Goal: Transaction & Acquisition: Book appointment/travel/reservation

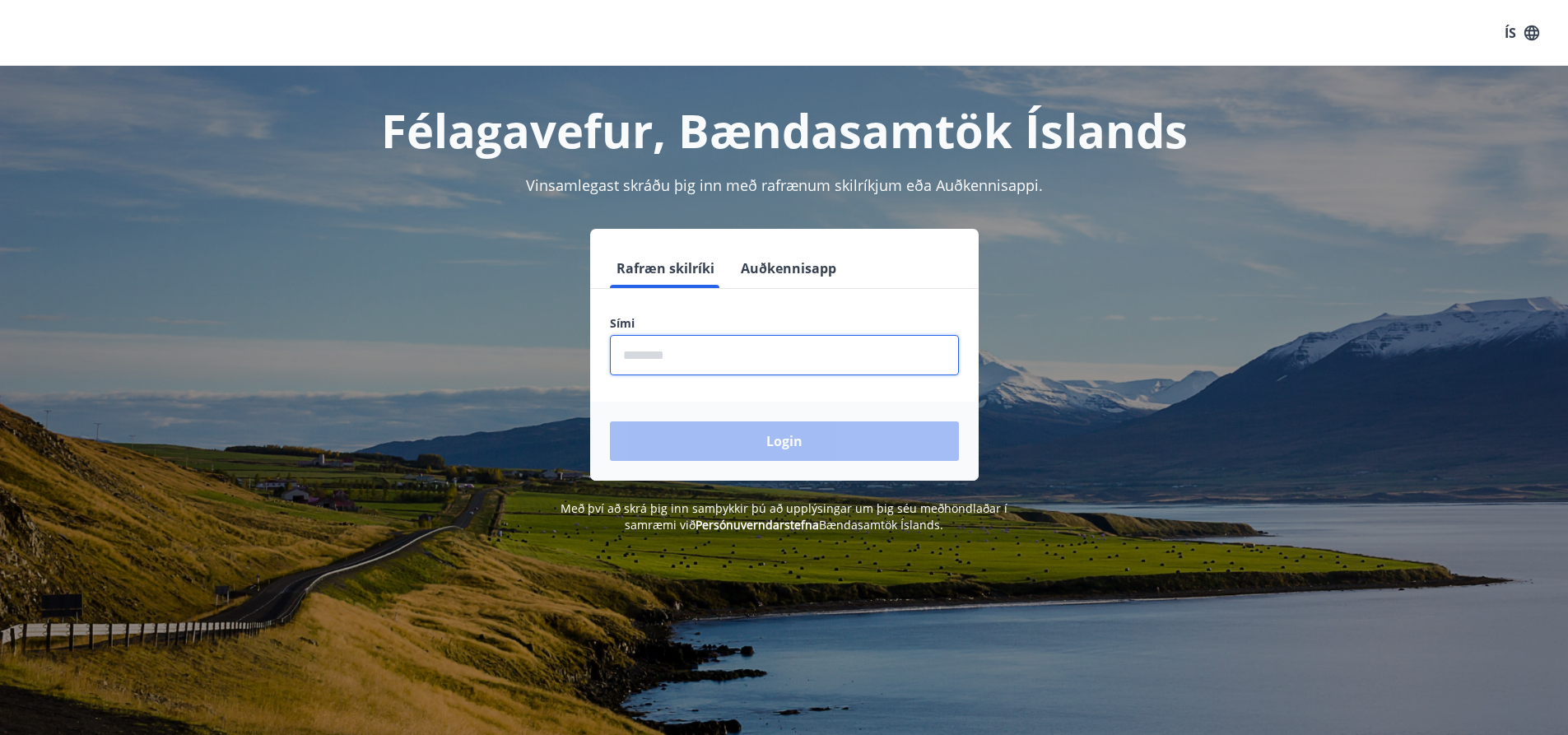
click at [781, 372] on input "phone" at bounding box center [784, 356] width 349 height 40
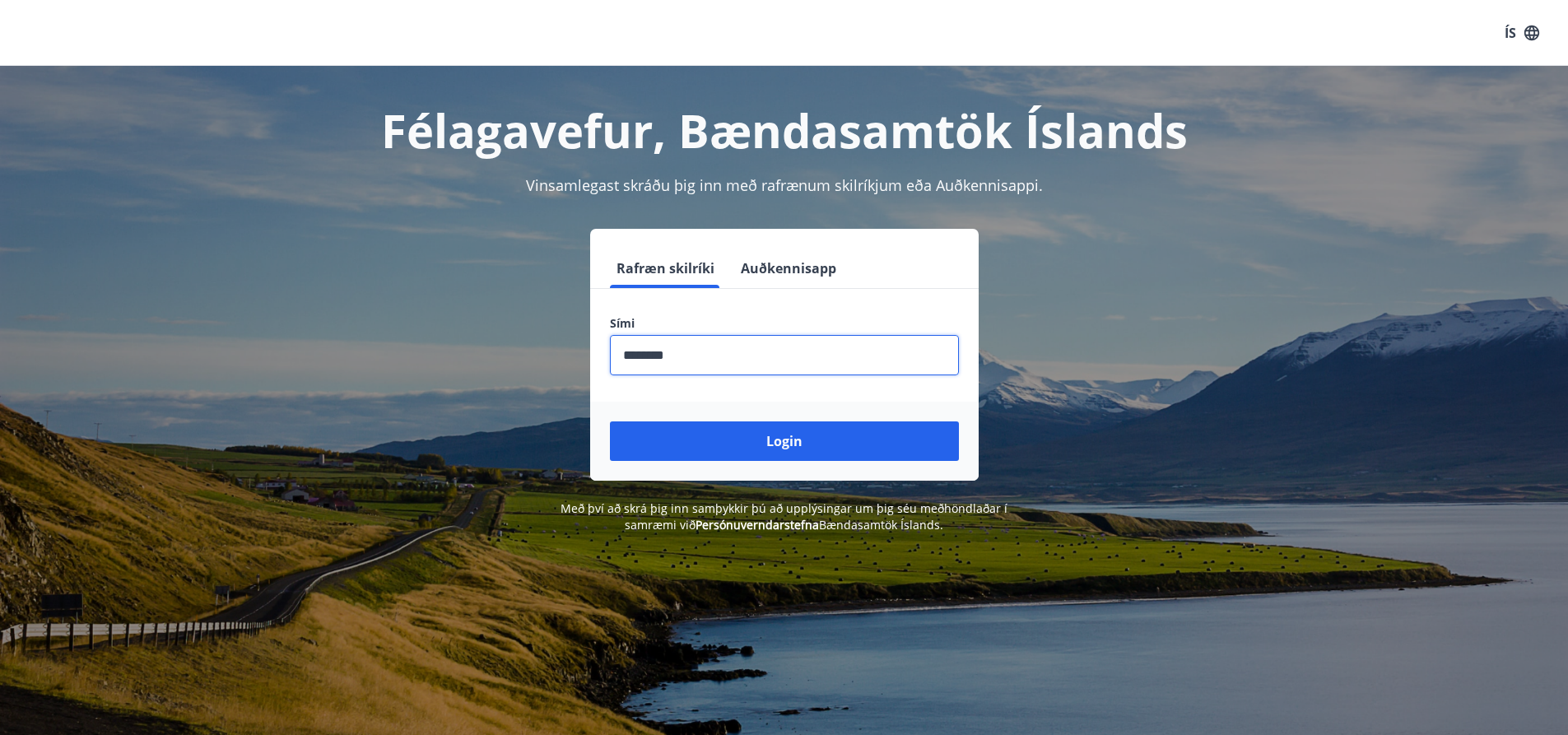
type input "********"
click at [609, 421] on button "Login" at bounding box center [784, 441] width 349 height 39
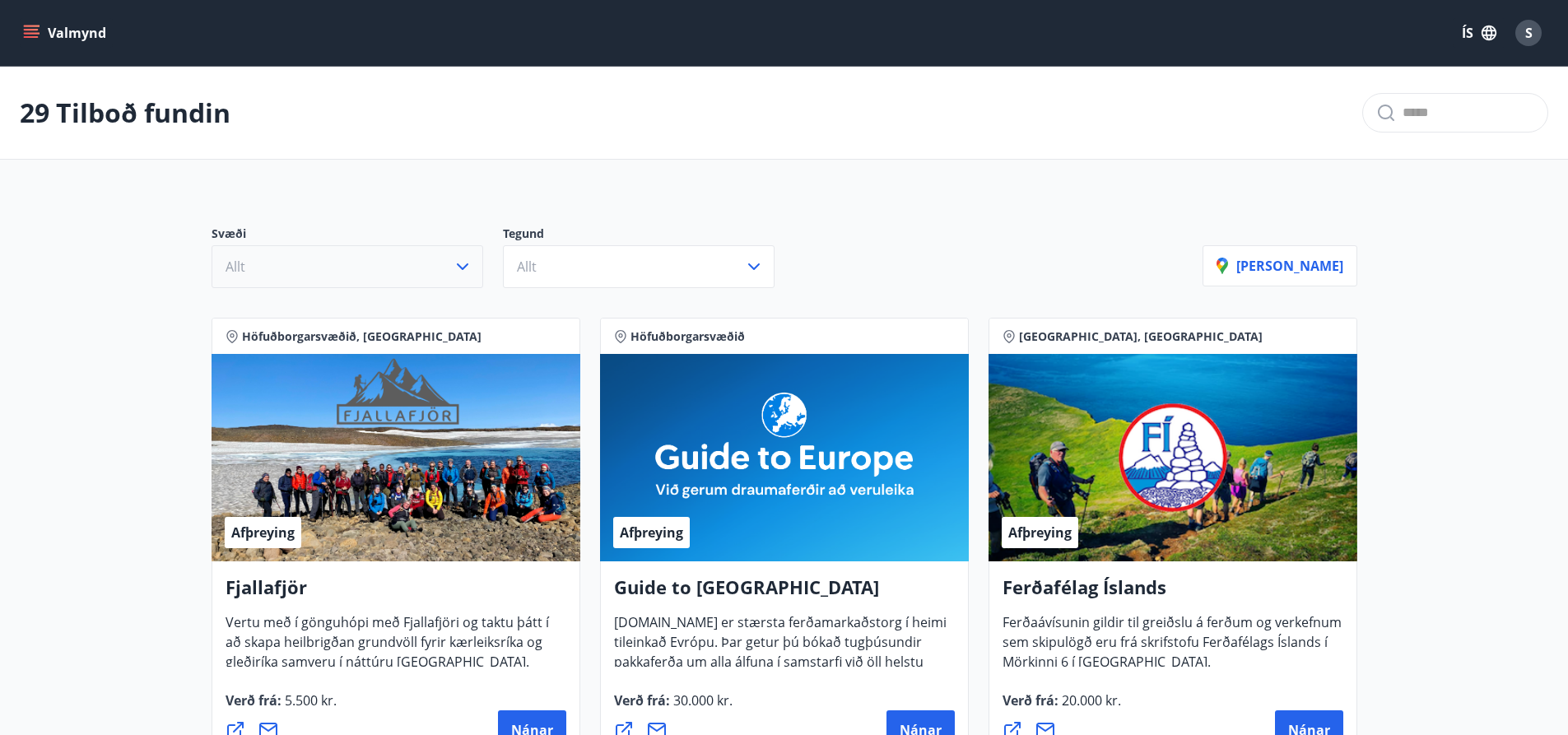
click at [404, 266] on button "Allt" at bounding box center [346, 266] width 271 height 43
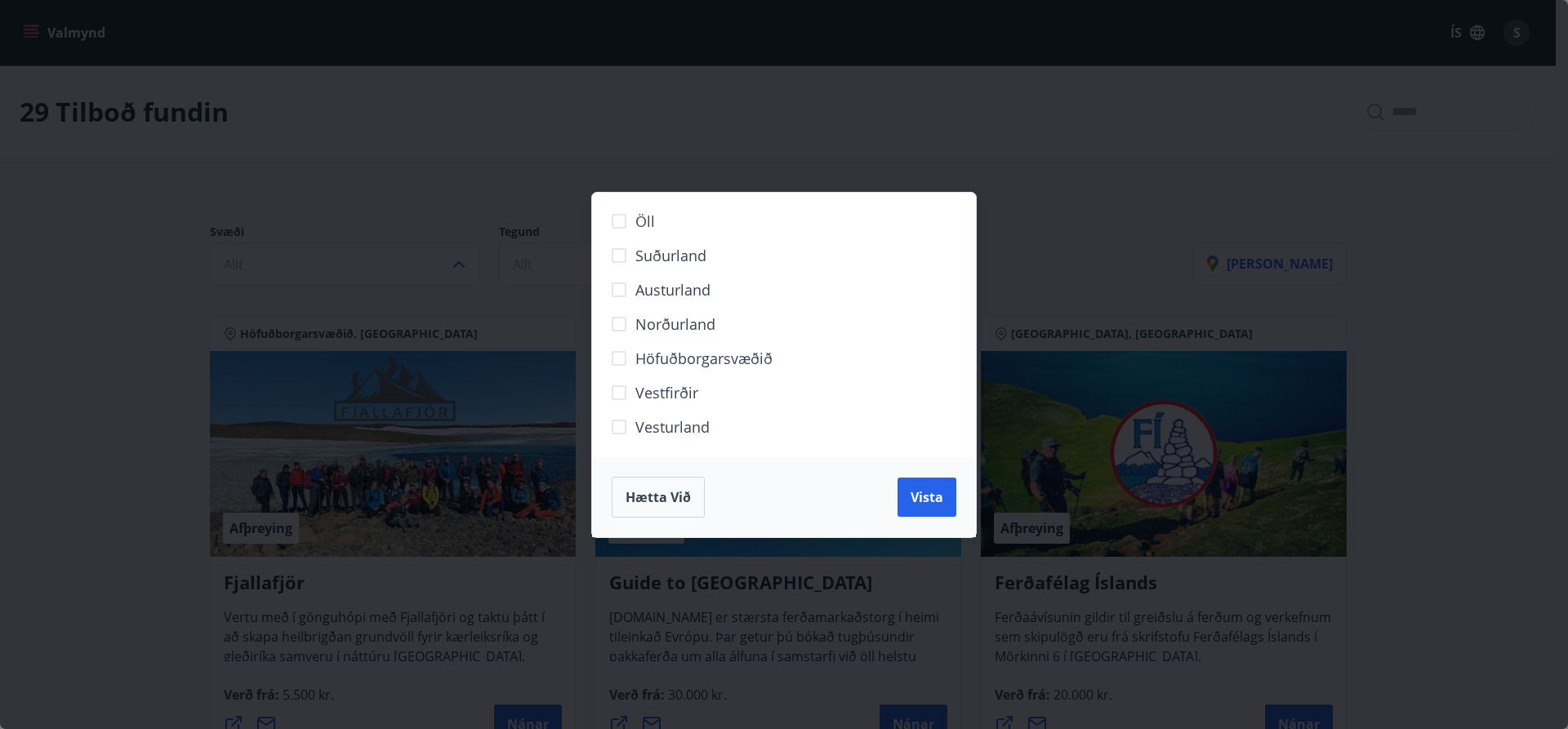
click at [674, 295] on span "Austurland" at bounding box center [673, 289] width 75 height 21
click at [951, 497] on button "Vista" at bounding box center [927, 497] width 59 height 39
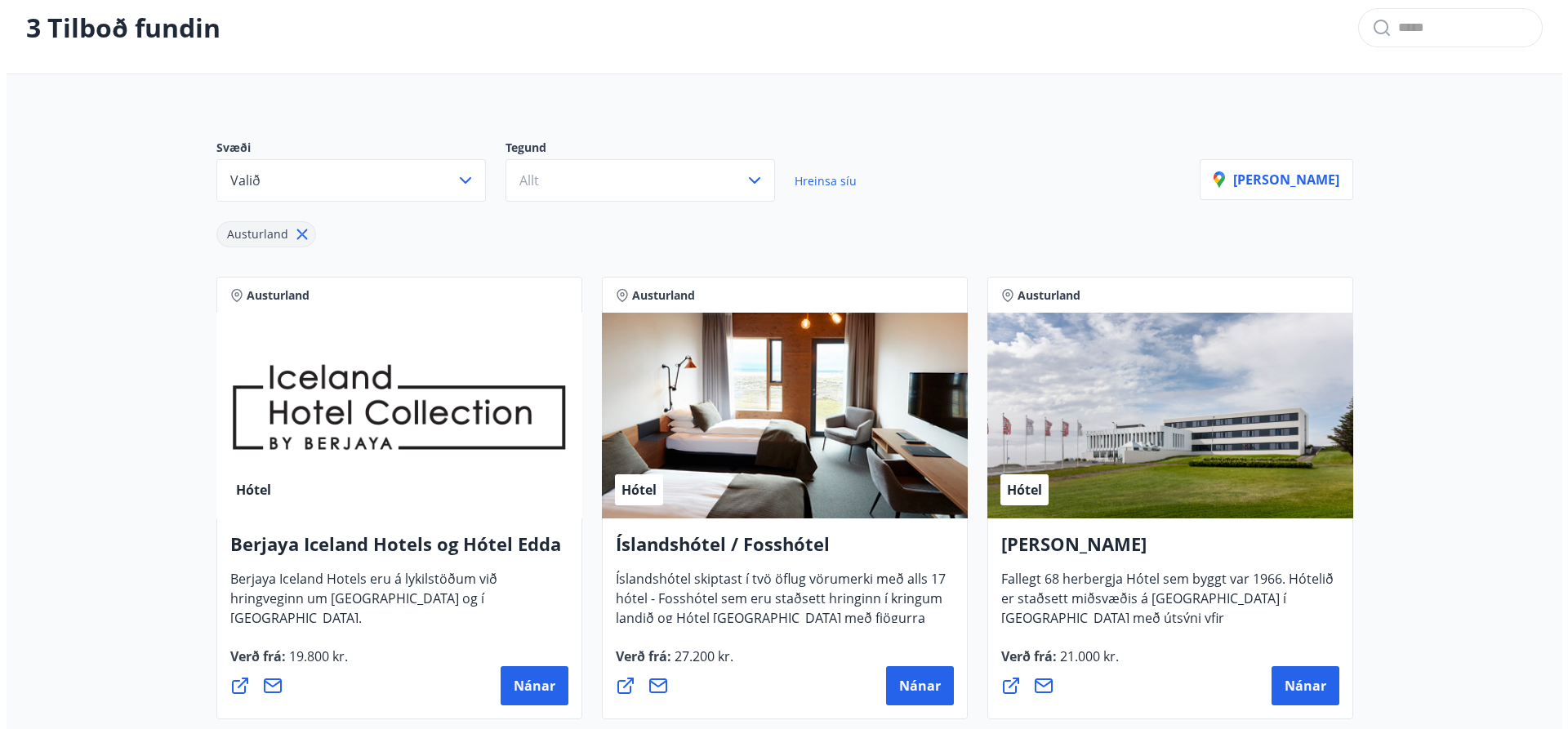
scroll to position [163, 0]
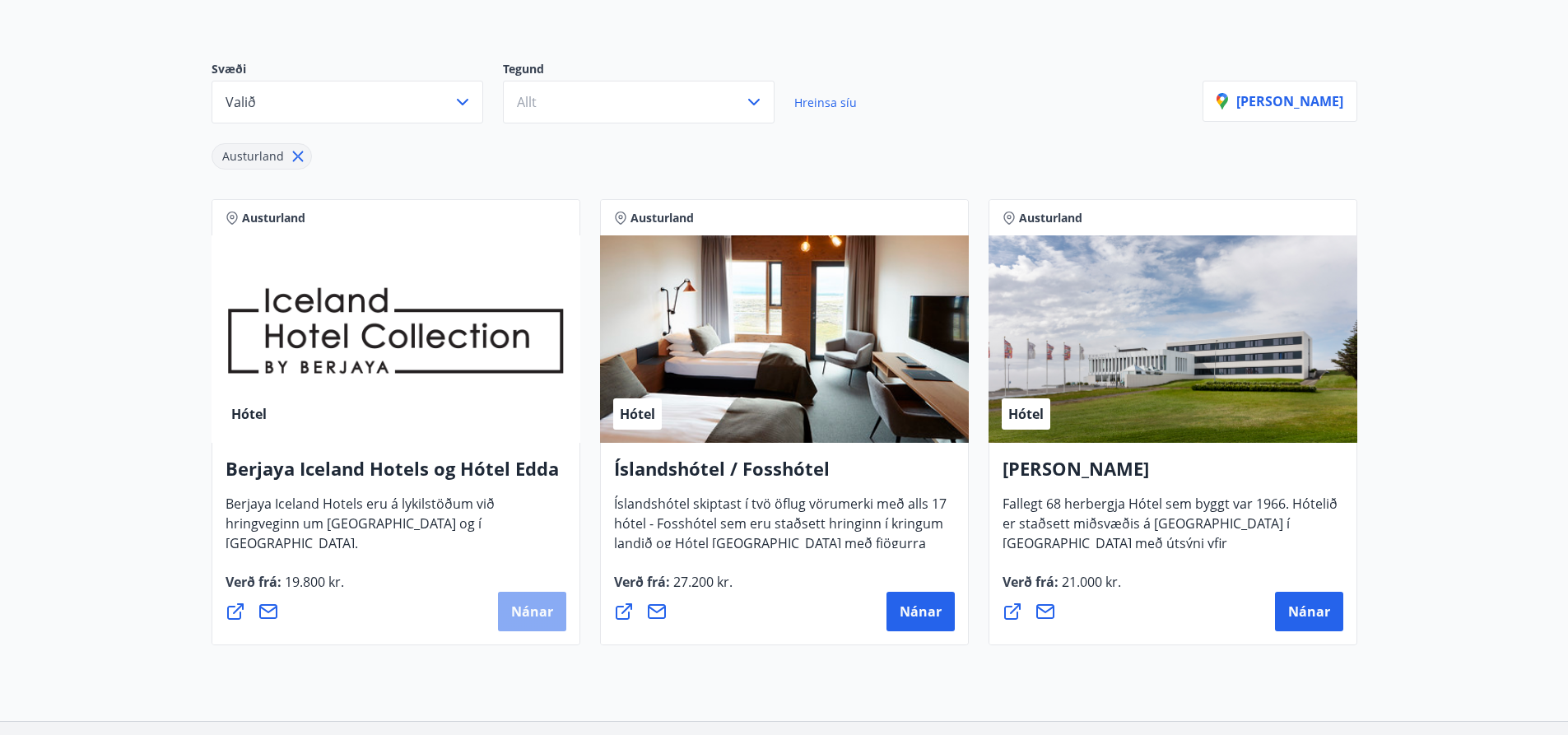
click at [542, 612] on span "Nánar" at bounding box center [532, 612] width 42 height 18
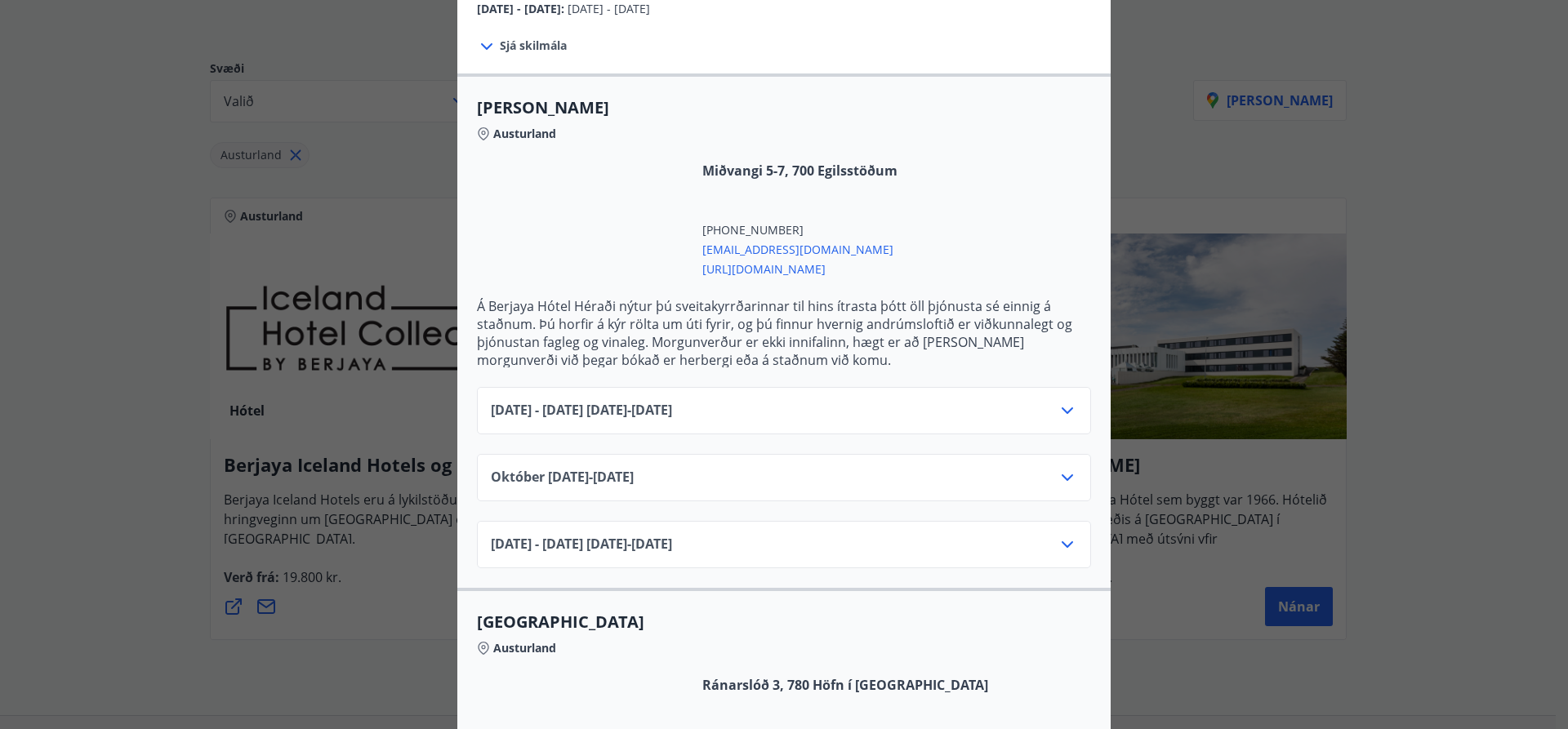
scroll to position [408, 0]
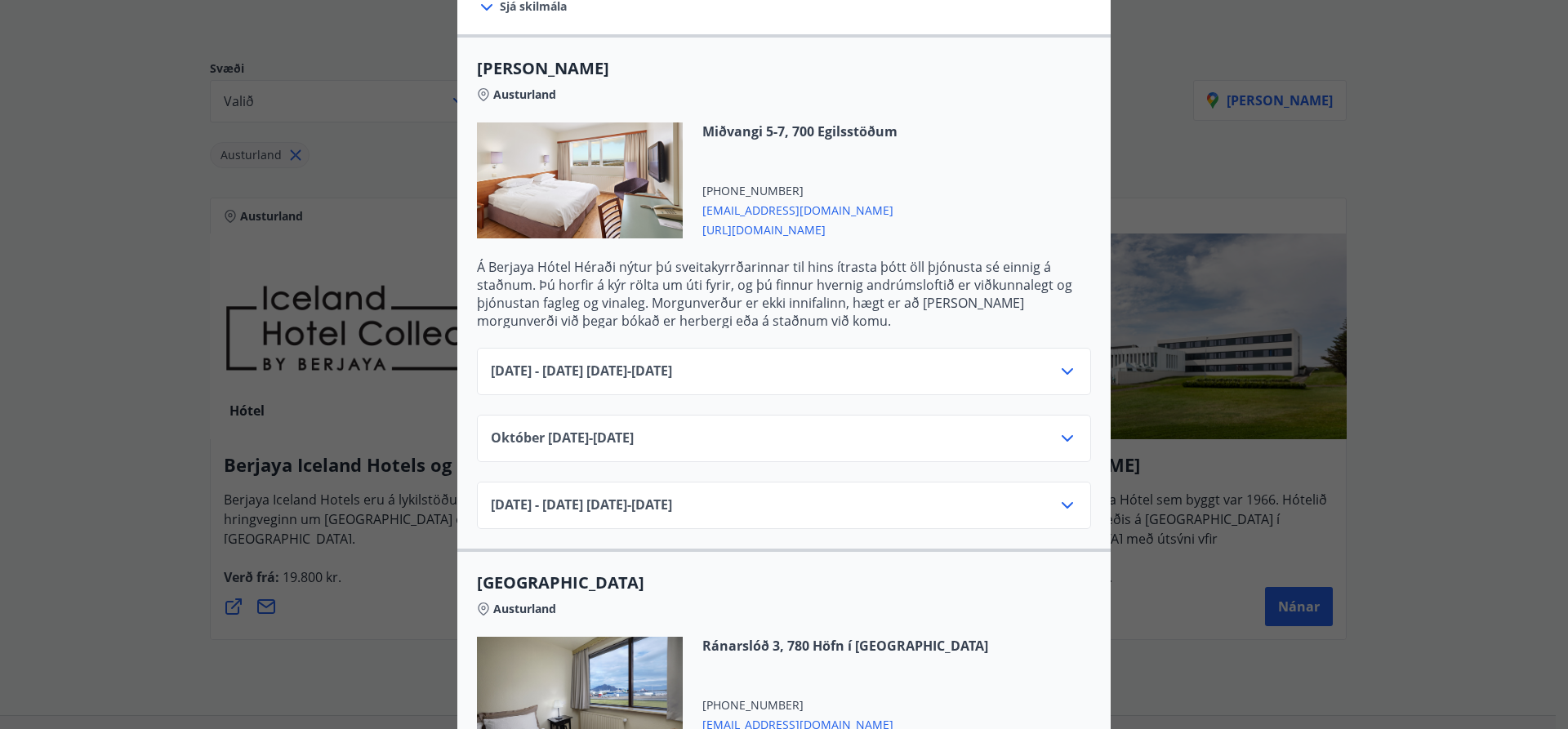
click at [824, 371] on div "[DATE] - [DATE] [DATE] - [DATE]" at bounding box center [784, 378] width 587 height 33
click at [1057, 362] on icon at bounding box center [1067, 372] width 20 height 20
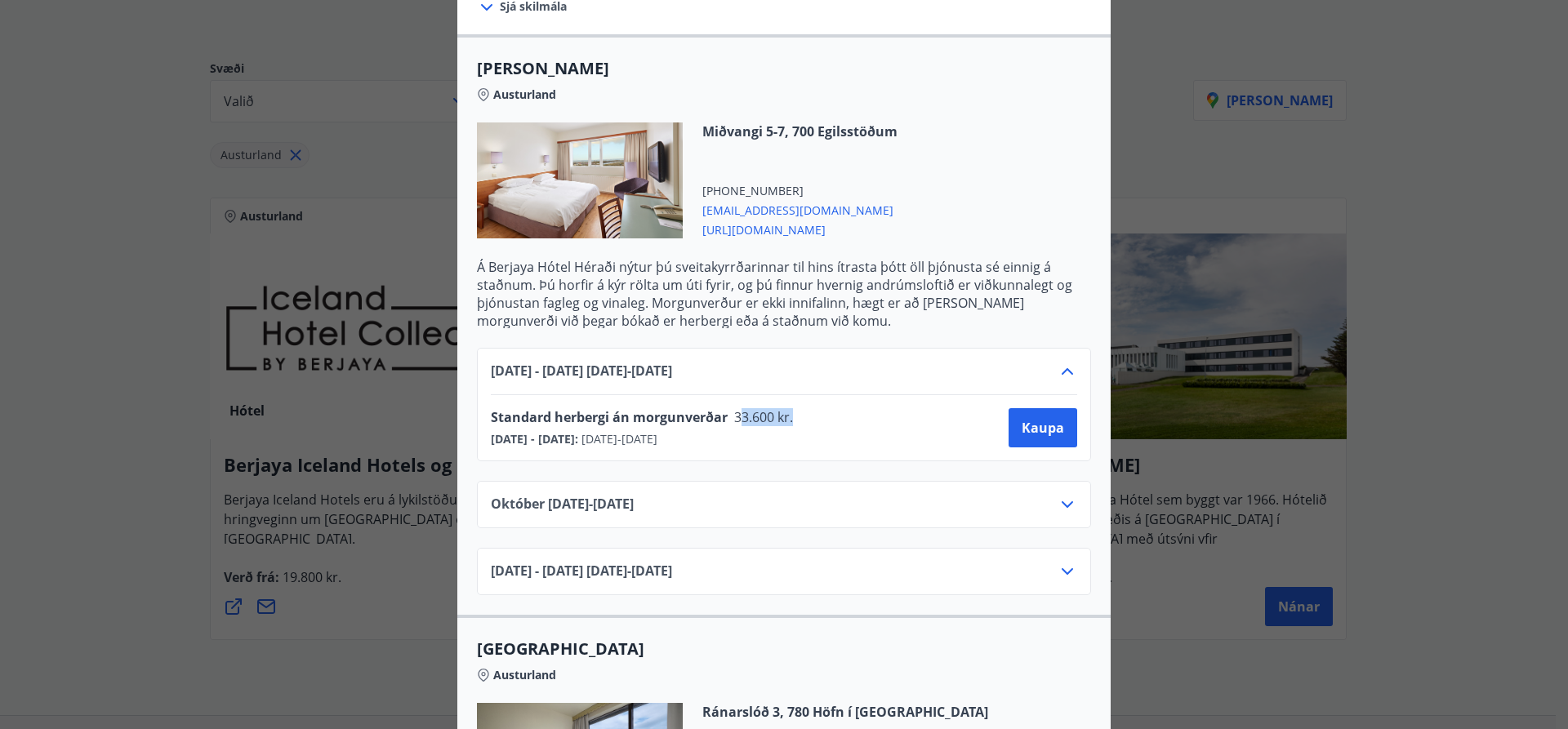
drag, startPoint x: 789, startPoint y: 390, endPoint x: 731, endPoint y: 389, distance: 58.0
click at [731, 395] on div "Standard herbergi án morgunverðar 33.600 kr. [GEOGRAPHIC_DATA][DATE] - [DATE] :…" at bounding box center [784, 428] width 587 height 65
click at [874, 424] on div "Standard herbergi án morgunverðar 33.600 kr. [GEOGRAPHIC_DATA][DATE] - [DATE] :…" at bounding box center [784, 427] width 587 height 39
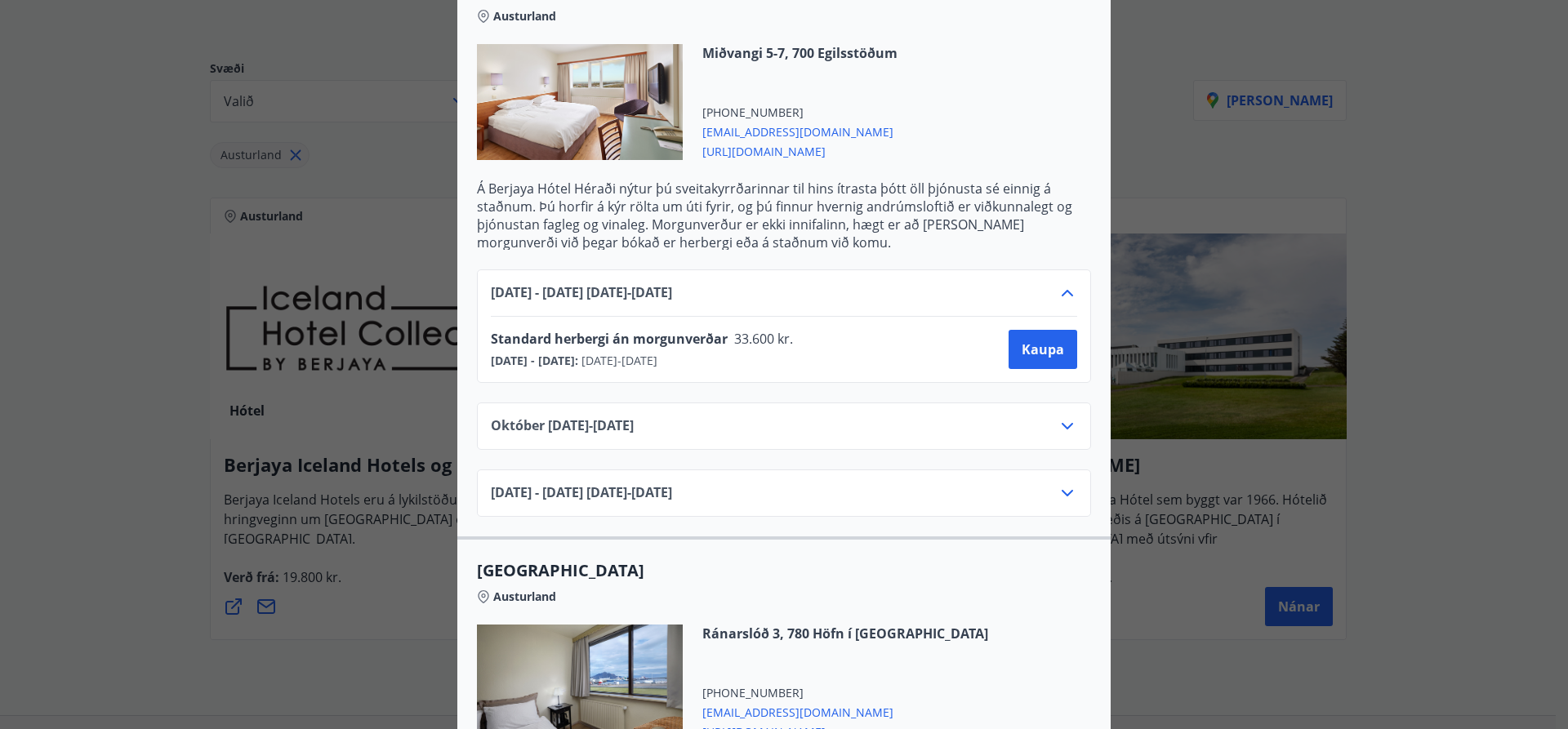
scroll to position [571, 0]
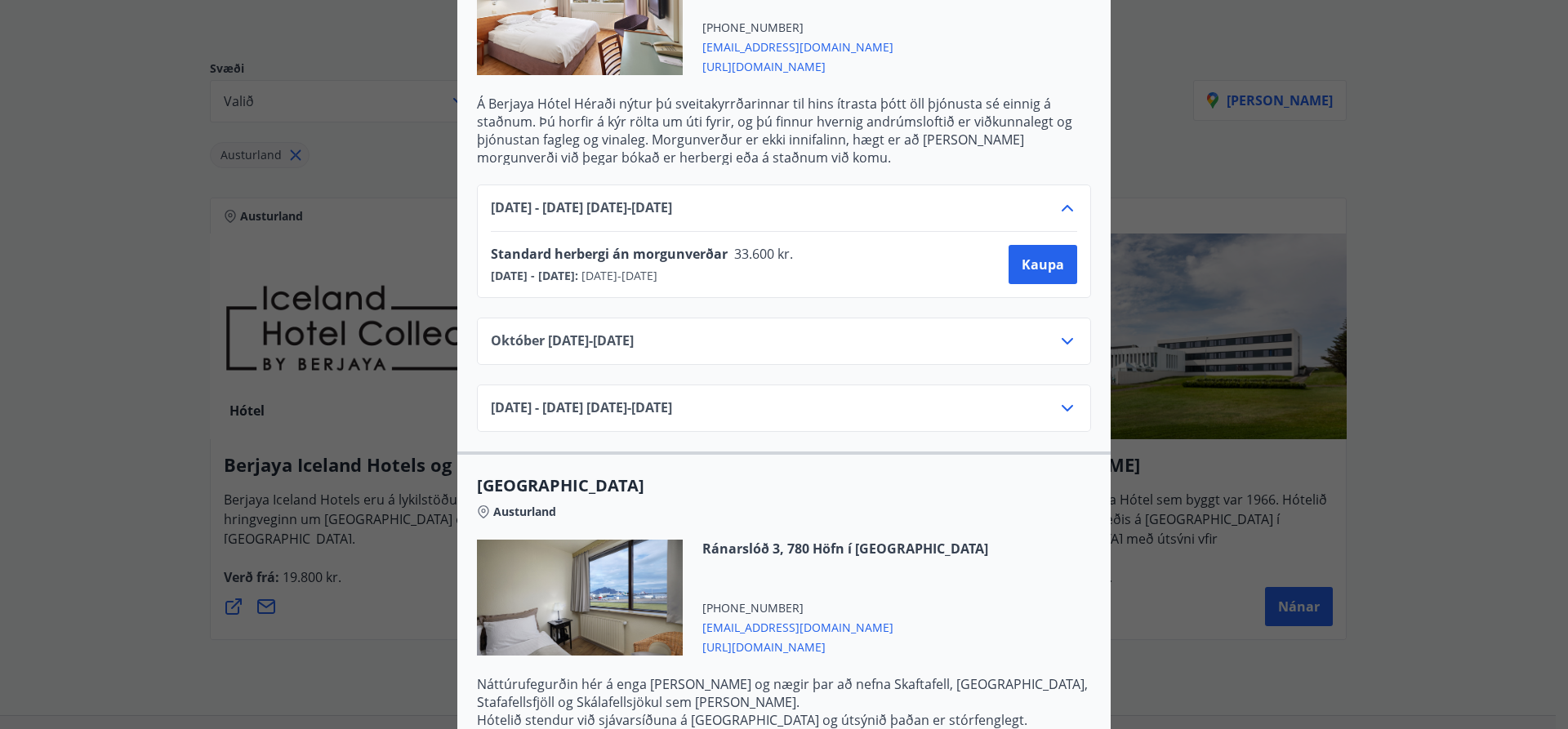
click at [849, 363] on div "[DATE] - [DATE] [DATE] - [DATE] Standard herbergi án morgunverðar 33.600 kr. [D…" at bounding box center [784, 298] width 653 height 267
click at [1008, 398] on div "[DATE] - [DATE] [DATE] - [DATE]" at bounding box center [784, 414] width 587 height 33
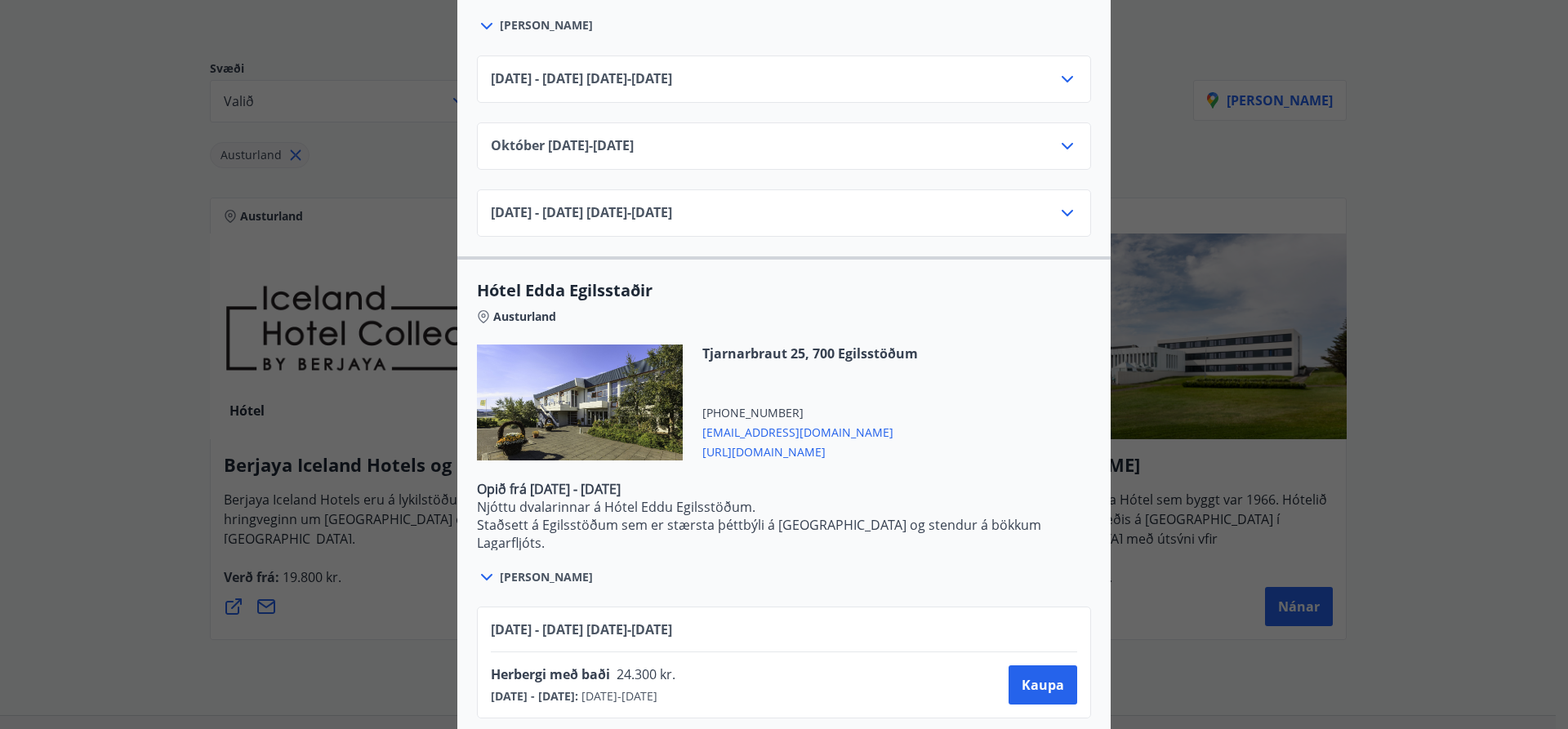
scroll to position [1322, 0]
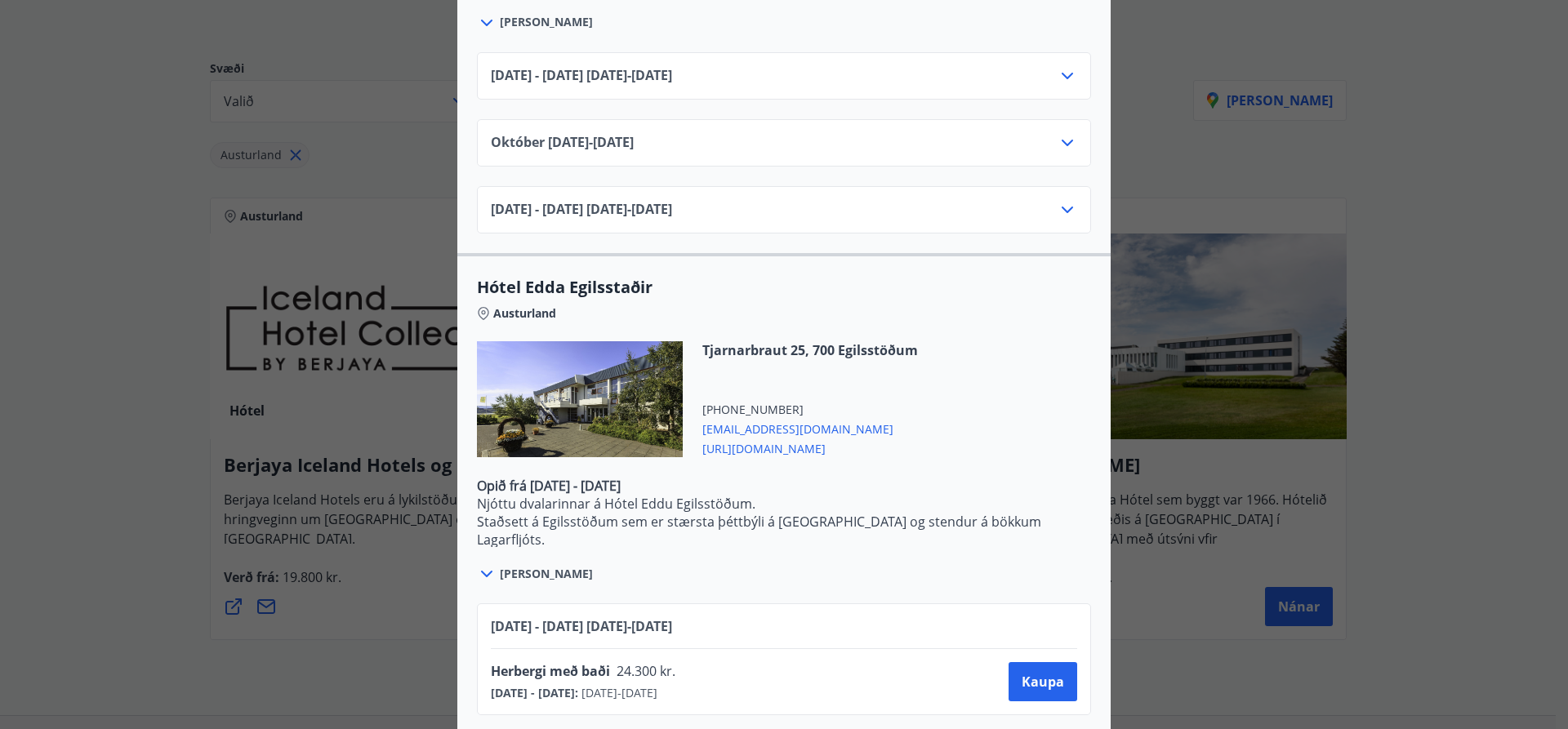
click at [515, 566] on span "[PERSON_NAME]" at bounding box center [546, 574] width 93 height 16
click at [478, 564] on icon at bounding box center [487, 574] width 20 height 20
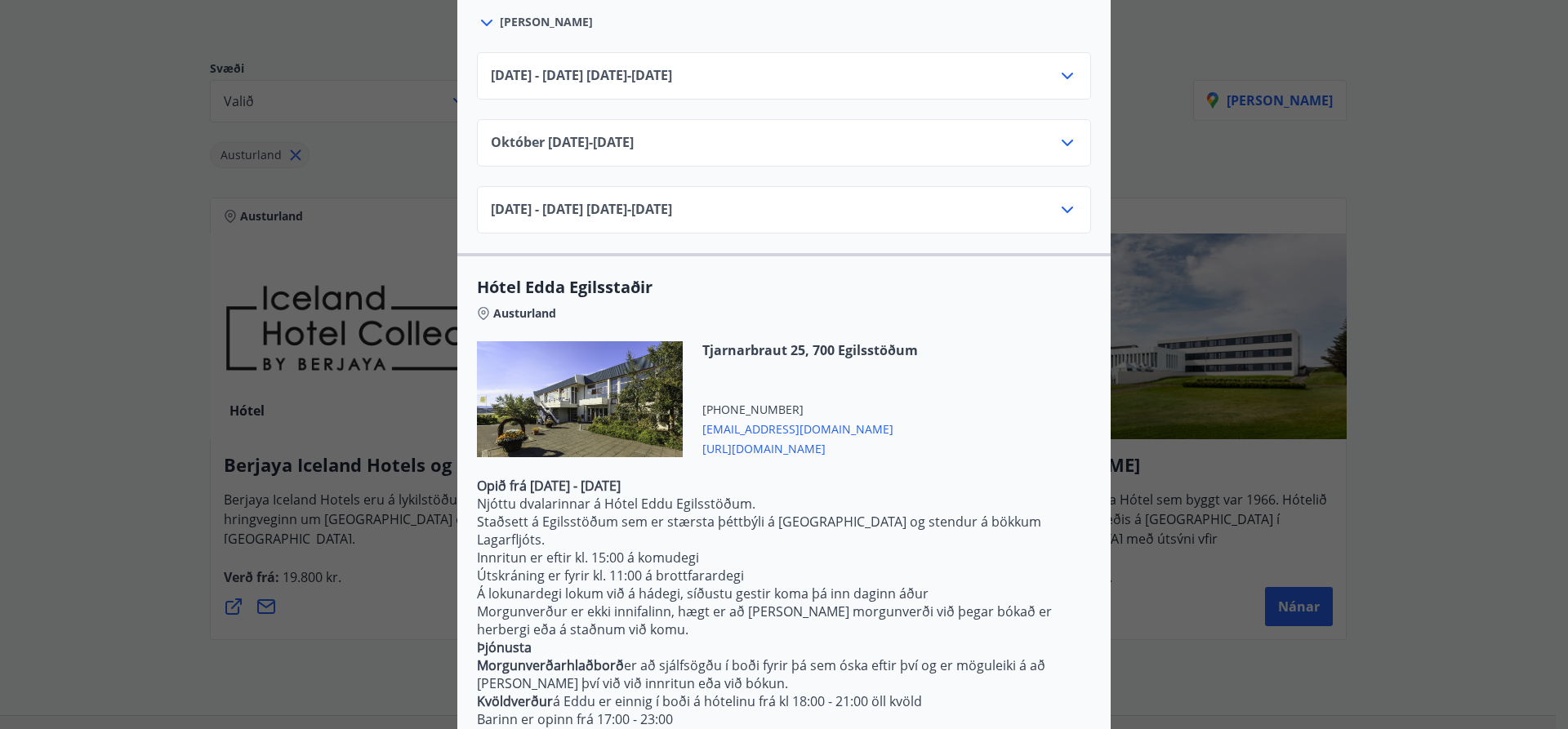
click at [817, 438] on span "[URL][DOMAIN_NAME]" at bounding box center [810, 448] width 216 height 20
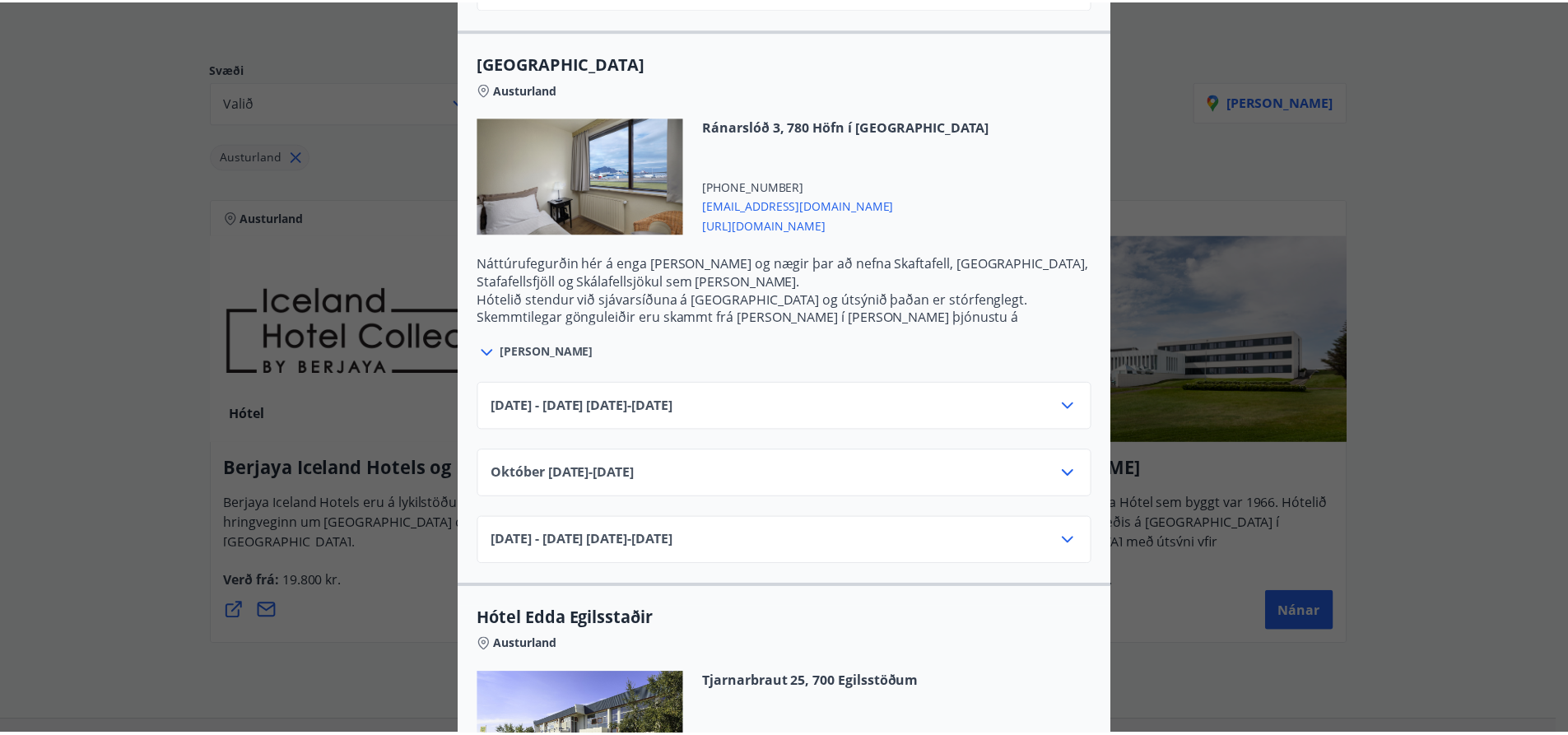
scroll to position [0, 0]
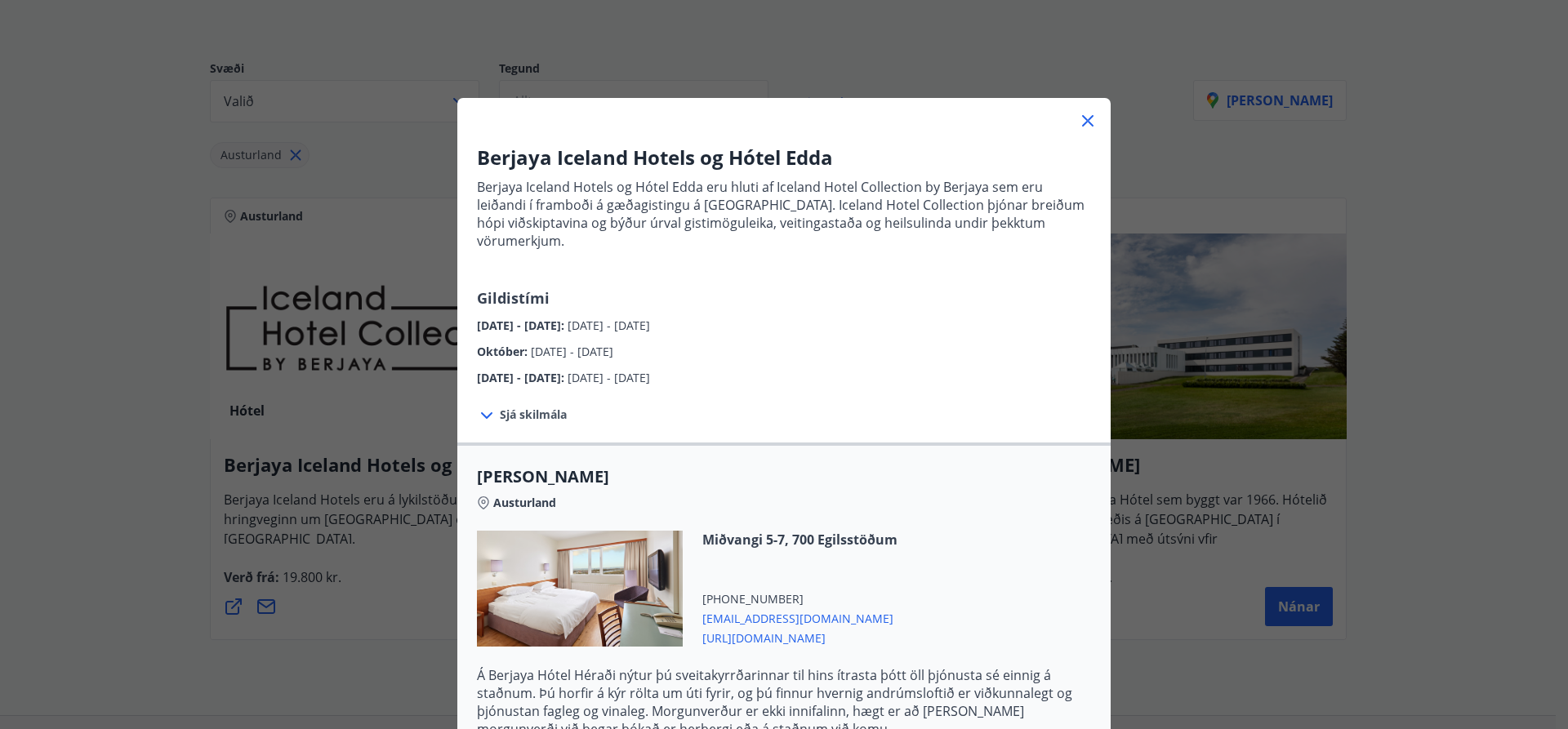
click at [1255, 223] on div "Berjaya Iceland Hotels og Hótel Edda Berjaya Iceland Hotels og Hótel Edda eru h…" at bounding box center [784, 364] width 1568 height 729
click at [1095, 124] on div at bounding box center [784, 114] width 653 height 33
click at [1084, 123] on icon at bounding box center [1087, 121] width 12 height 12
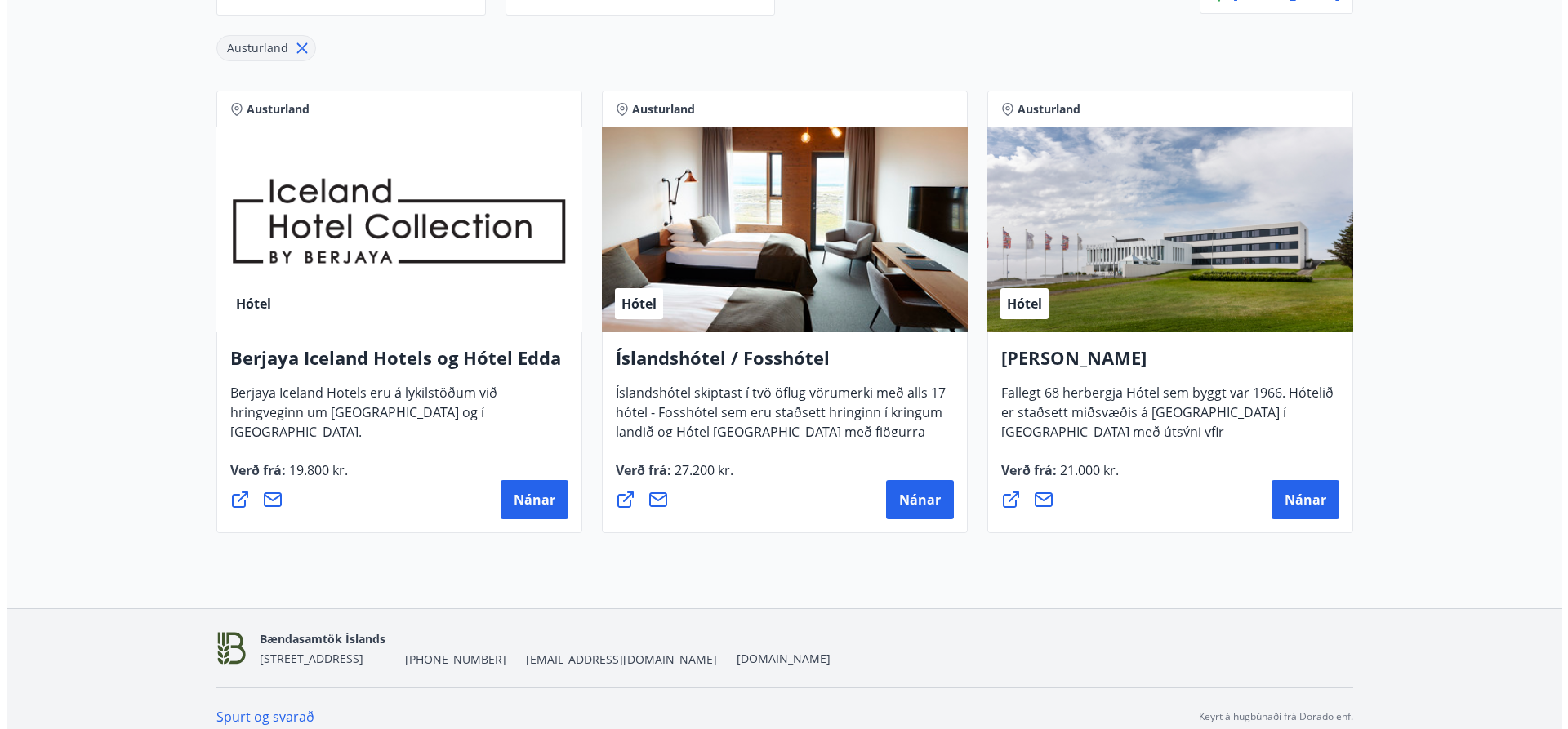
scroll to position [287, 0]
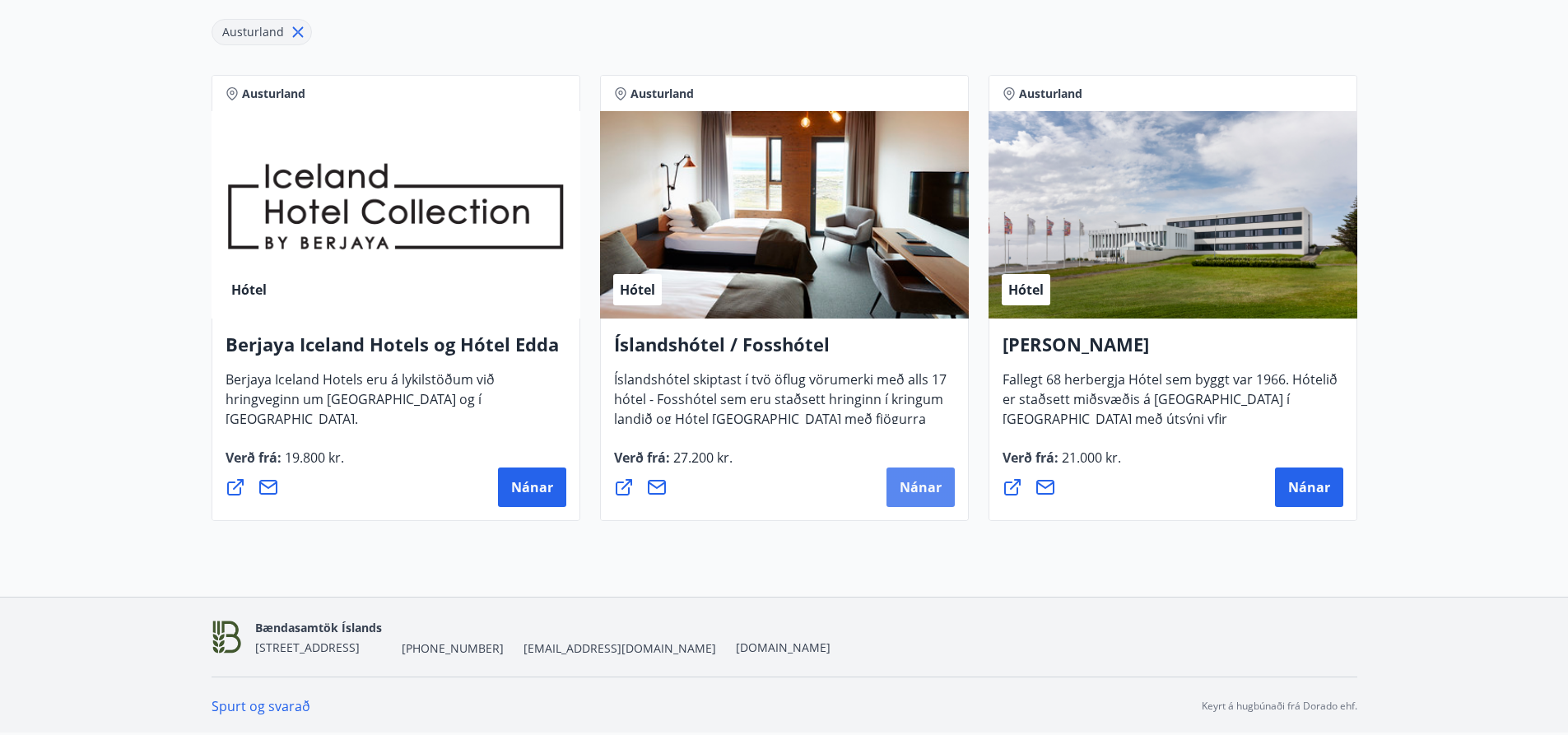
click at [914, 488] on span "Nánar" at bounding box center [920, 487] width 42 height 18
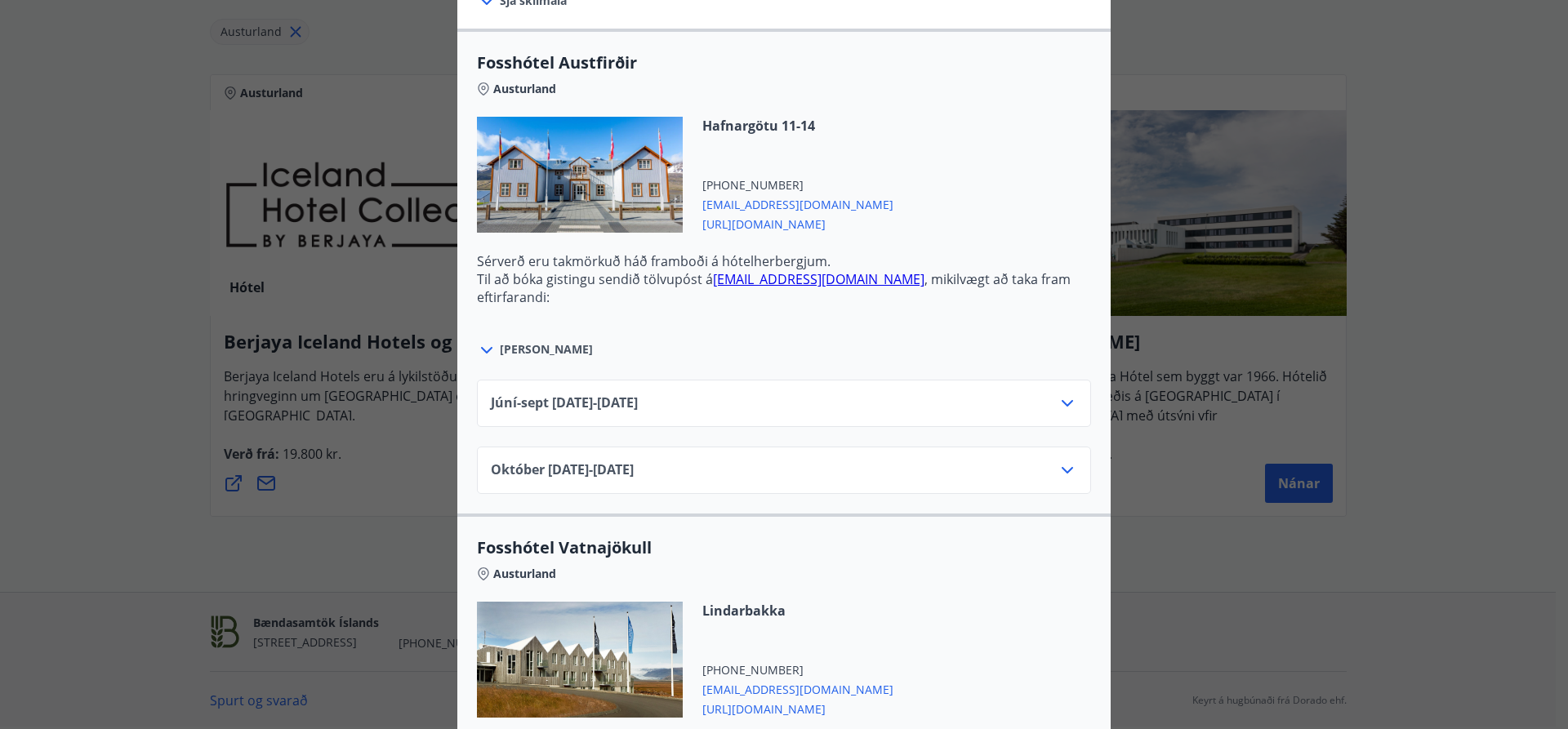
scroll to position [571, 0]
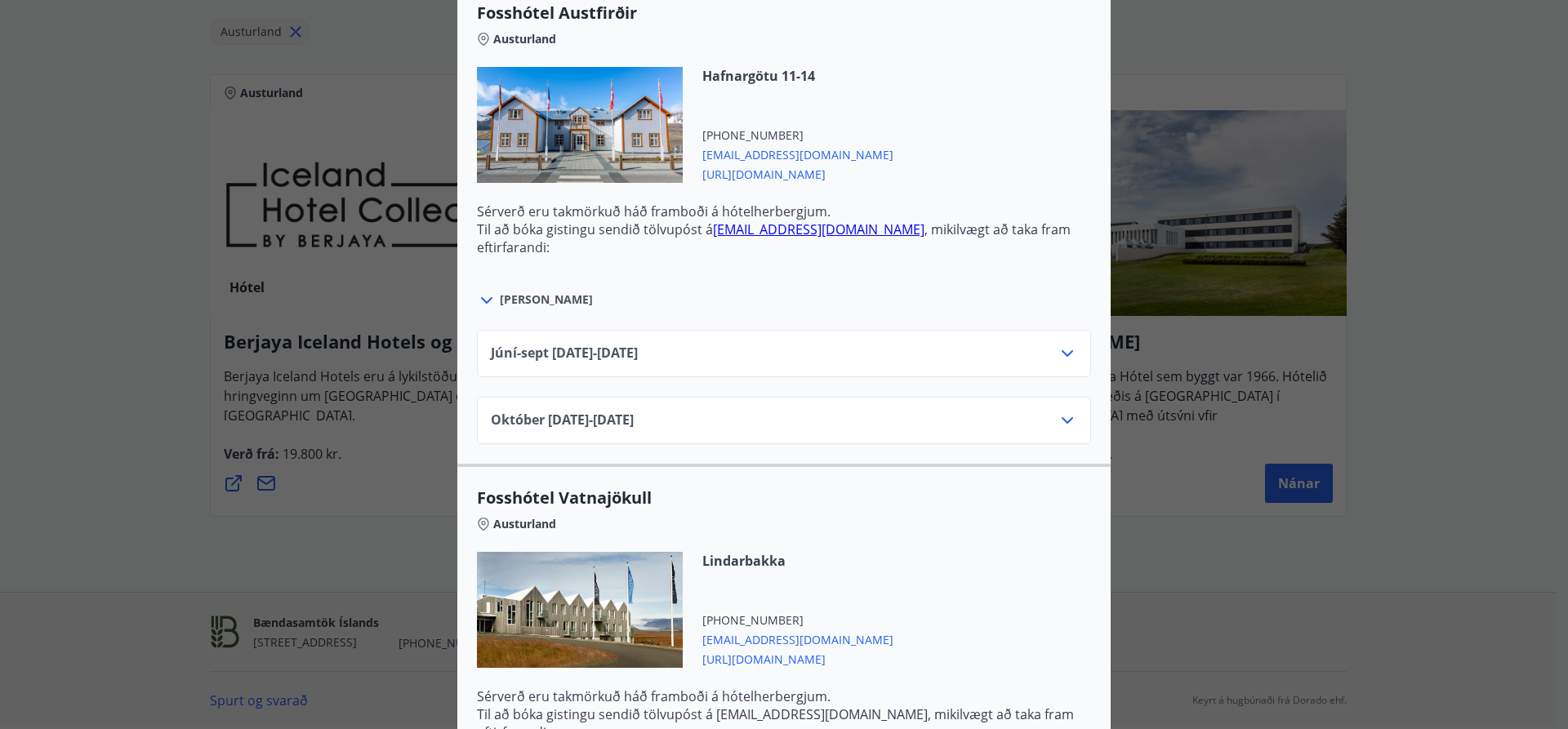
click at [777, 344] on div "Júní-[DATE]06.25 - [DATE]" at bounding box center [784, 360] width 587 height 33
click at [1066, 357] on icon at bounding box center [1067, 354] width 20 height 20
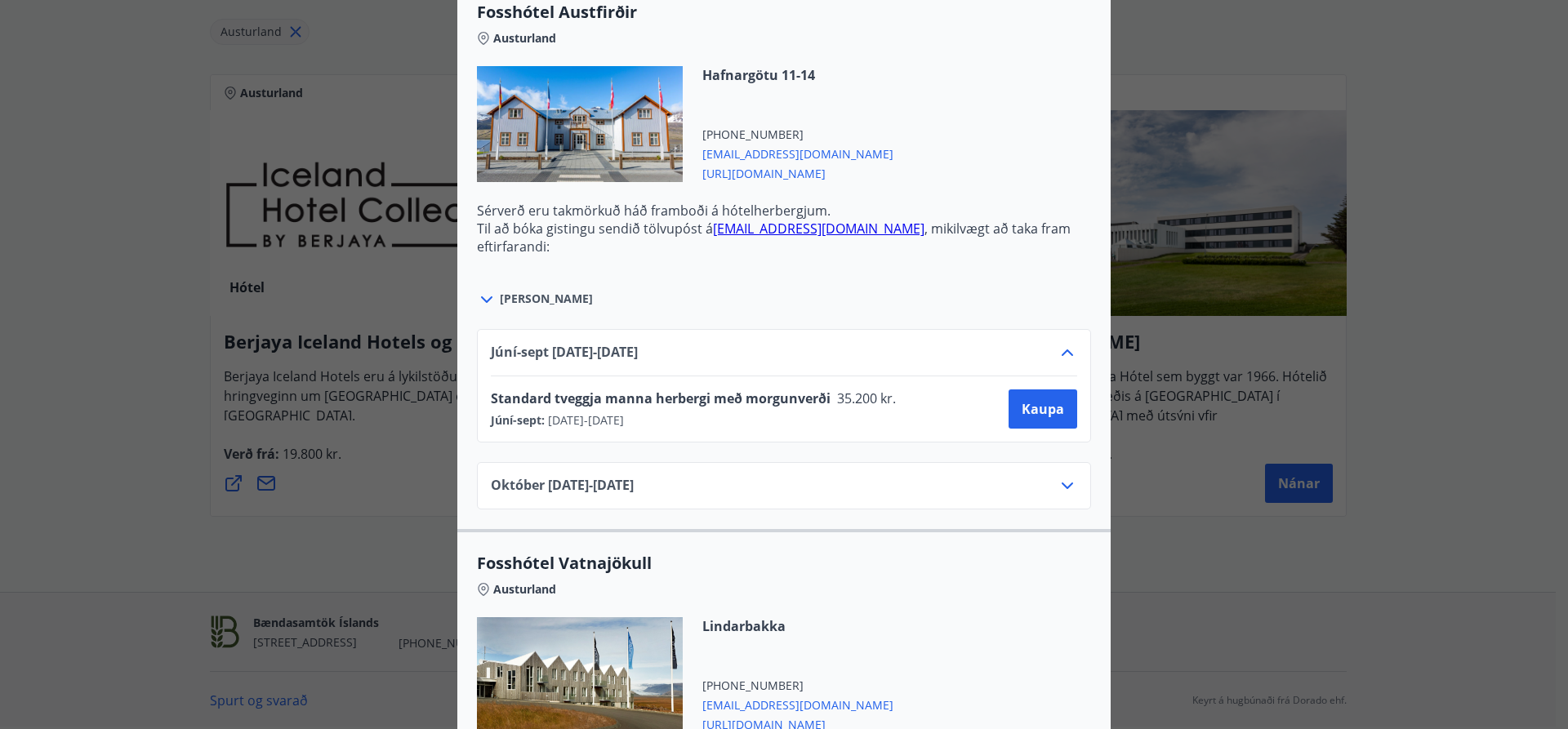
scroll to position [0, 0]
